Goal: Task Accomplishment & Management: Manage account settings

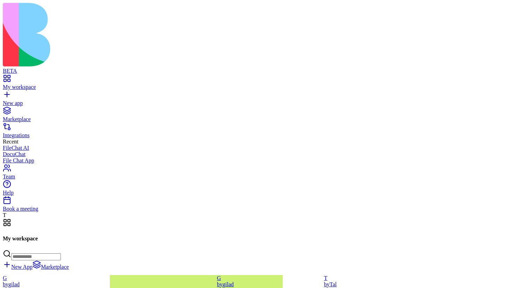
scroll to position [49144, 0]
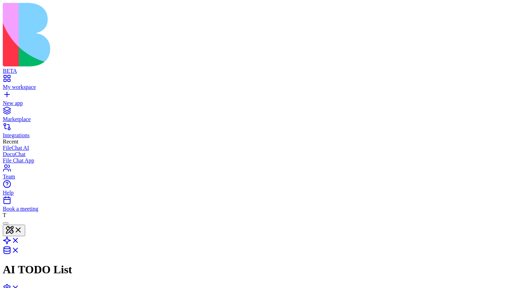
click at [506, 218] on header "AI TODO List Invite & Share Admin" at bounding box center [265, 267] width 524 height 98
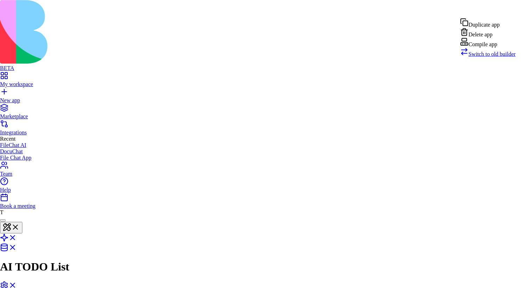
click at [504, 48] on div "Compile app" at bounding box center [488, 43] width 56 height 10
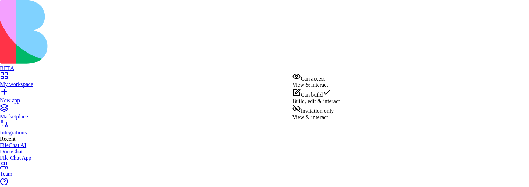
click at [326, 77] on span "Can access" at bounding box center [313, 79] width 25 height 6
click at [326, 88] on div at bounding box center [314, 88] width 48 height 0
click at [326, 97] on div "Can build Build, edit & interact" at bounding box center [314, 96] width 48 height 16
